Goal: Use online tool/utility: Use online tool/utility

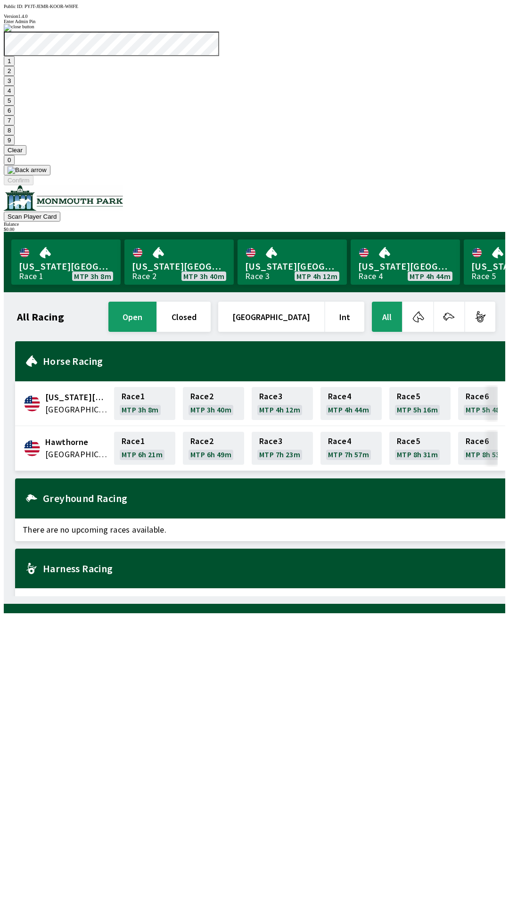
click at [15, 125] on button "7" at bounding box center [9, 121] width 11 height 10
click at [15, 86] on button "3" at bounding box center [9, 81] width 11 height 10
click at [33, 185] on button "Confirm" at bounding box center [19, 180] width 30 height 10
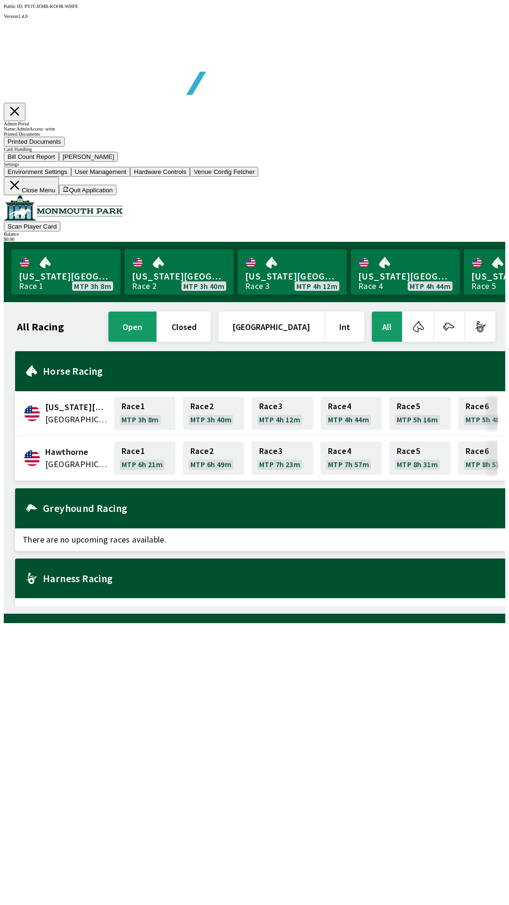
click at [59, 162] on button "Bill Count Report" at bounding box center [31, 157] width 55 height 10
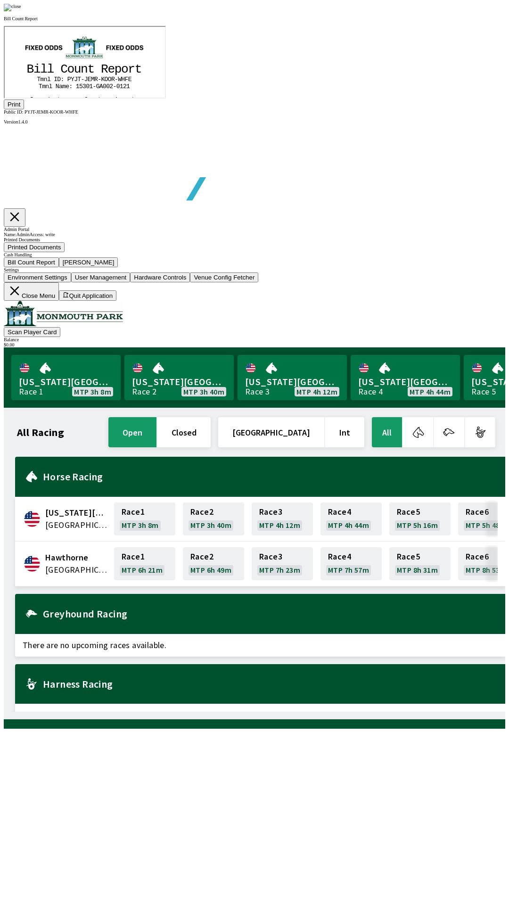
click at [24, 109] on button "Print" at bounding box center [14, 104] width 20 height 10
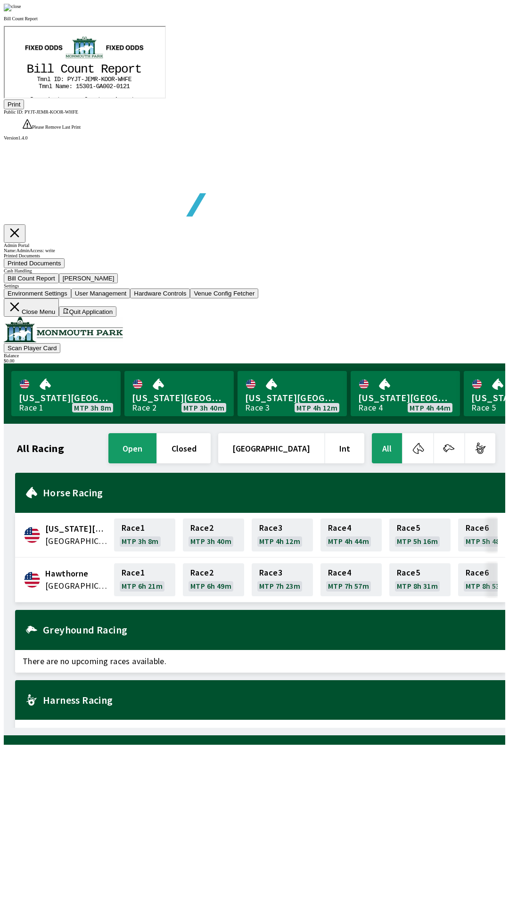
click at [21, 11] on img at bounding box center [12, 8] width 17 height 8
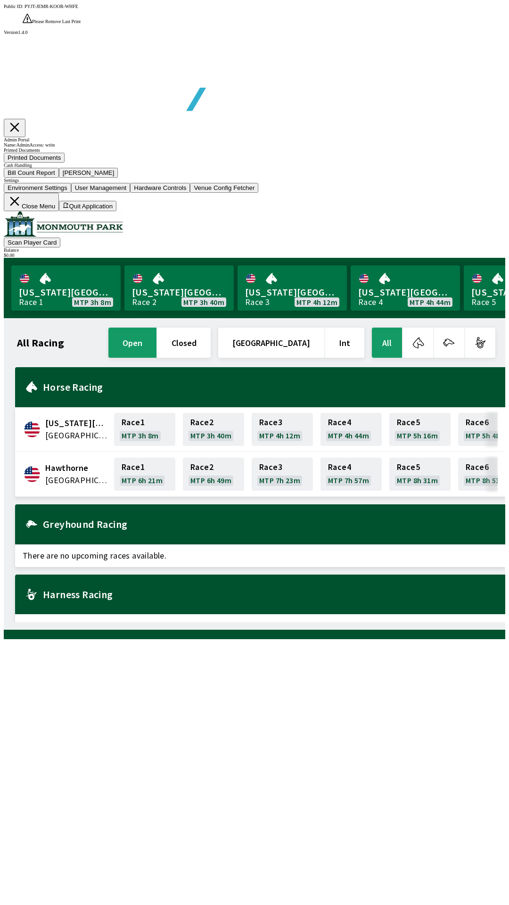
click at [118, 178] on button "[PERSON_NAME]" at bounding box center [88, 173] width 59 height 10
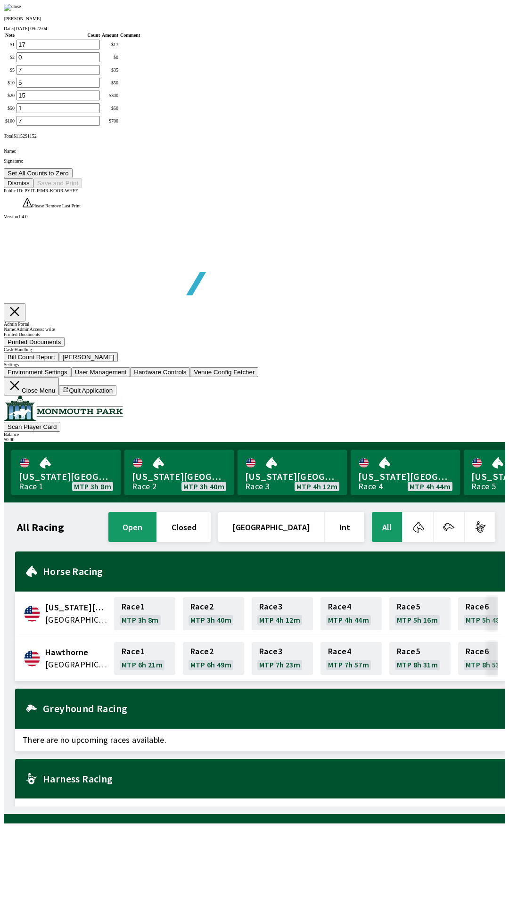
click at [73, 178] on button "Set All Counts to Zero" at bounding box center [38, 173] width 69 height 10
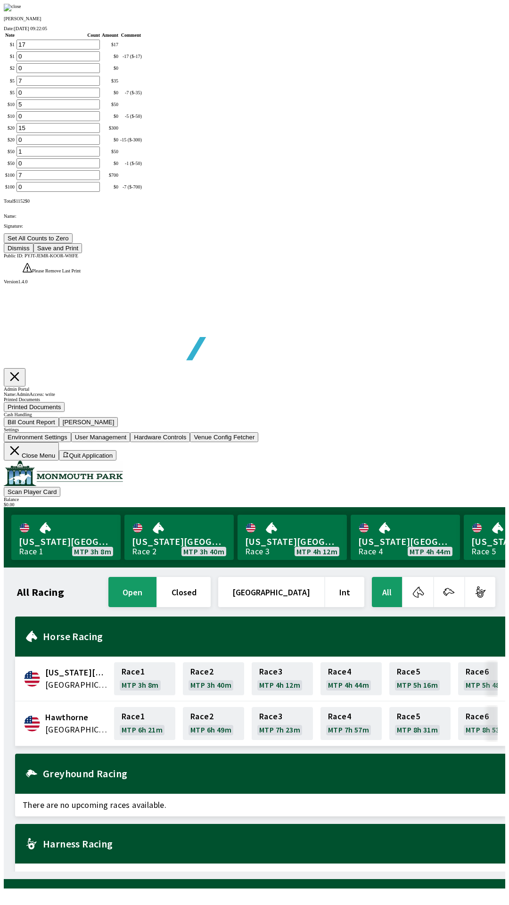
click at [82, 253] on button "Save and Print" at bounding box center [57, 248] width 49 height 10
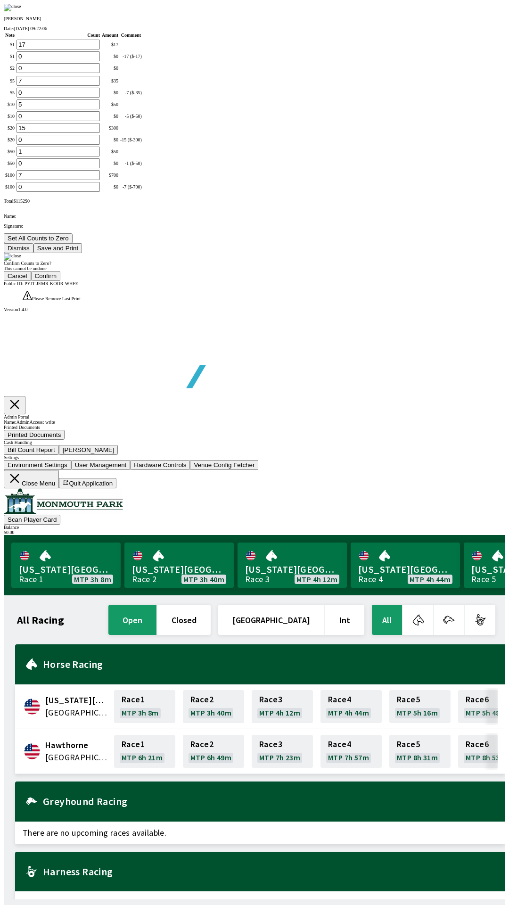
click at [61, 281] on button "Confirm" at bounding box center [46, 276] width 30 height 10
type input "0"
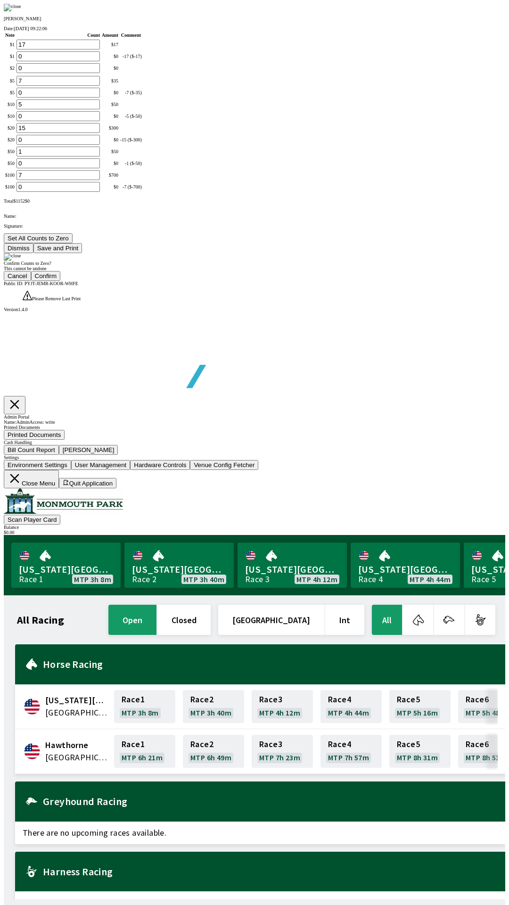
type input "0"
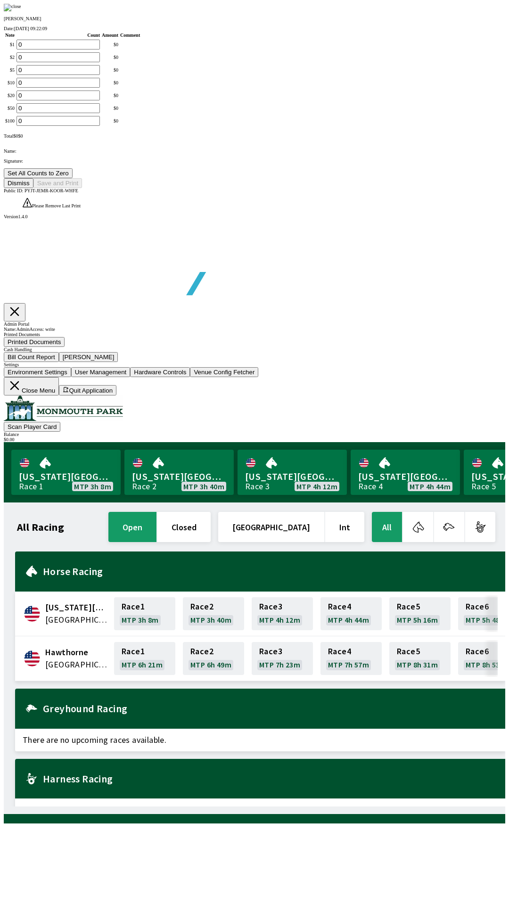
click at [33, 188] on button "Dismiss" at bounding box center [19, 183] width 30 height 10
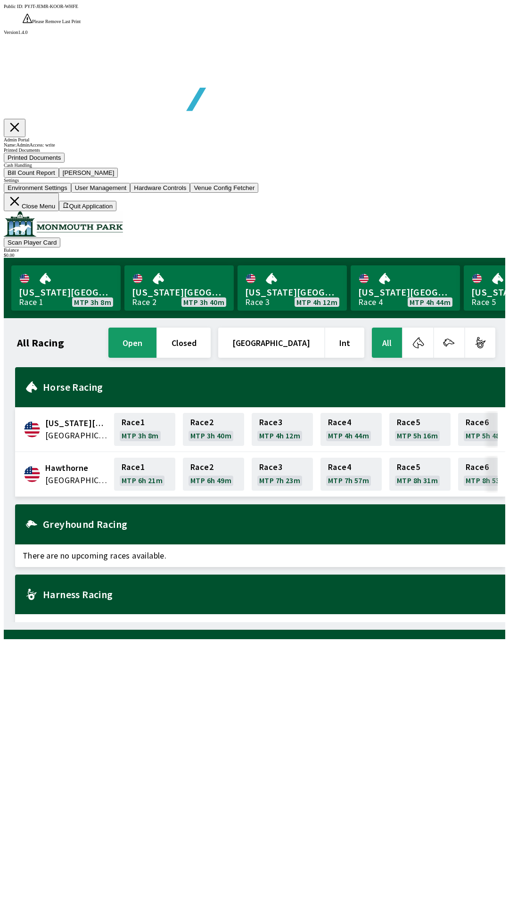
click at [59, 211] on button "Close Menu" at bounding box center [31, 202] width 55 height 18
